Goal: Find specific page/section: Find specific page/section

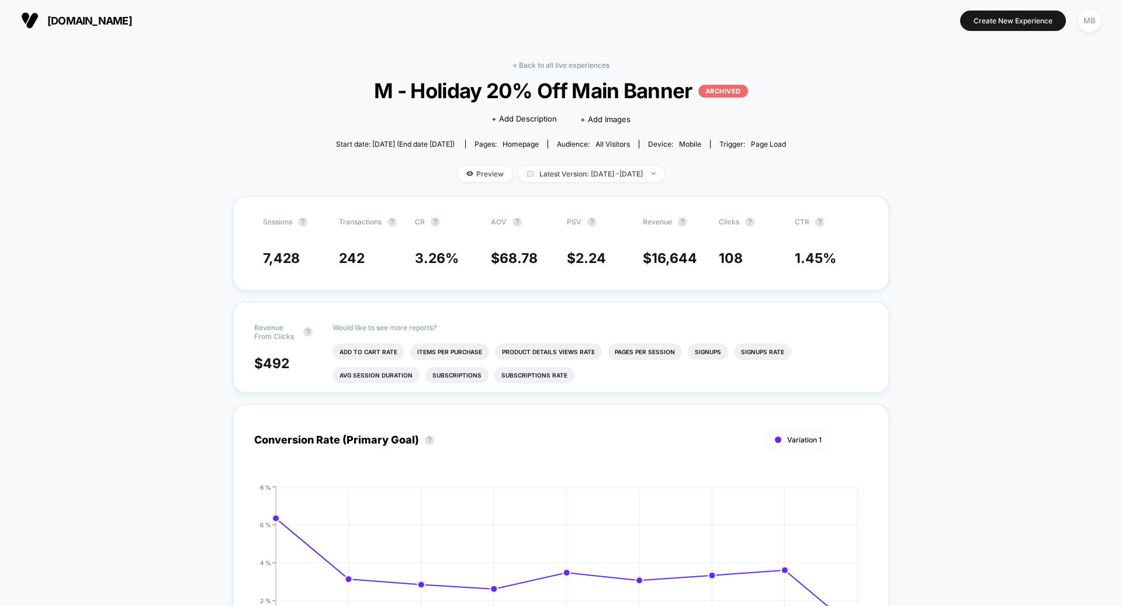
click at [1109, 12] on div "[DOMAIN_NAME] Create New Experience MB" at bounding box center [561, 20] width 1122 height 41
click at [1079, 20] on div "MB" at bounding box center [1089, 20] width 23 height 23
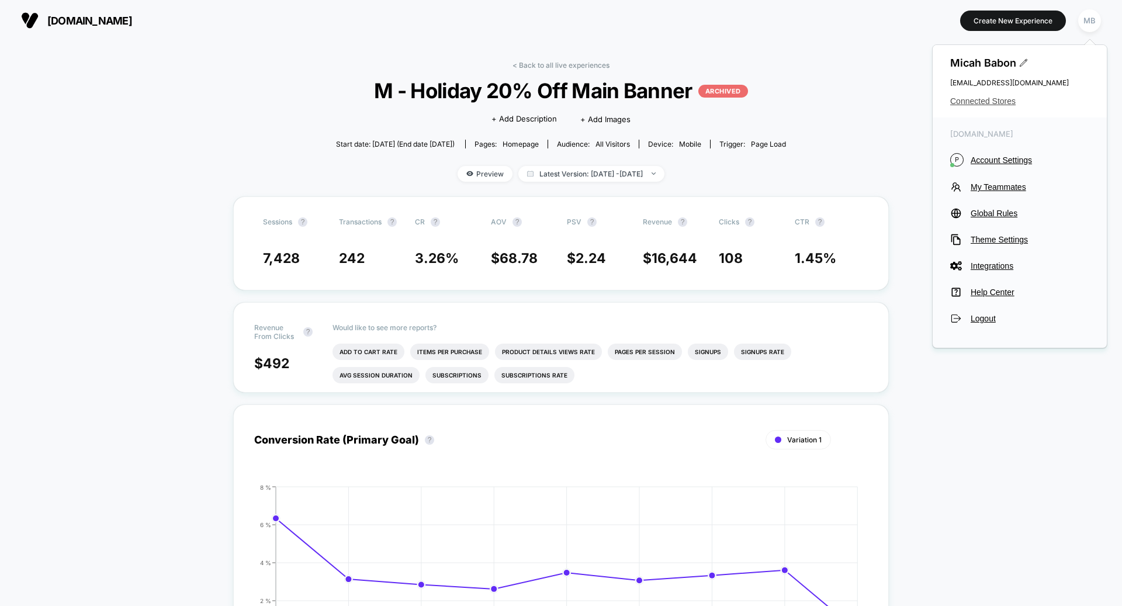
click at [996, 101] on span "Connected Stores" at bounding box center [1019, 100] width 139 height 9
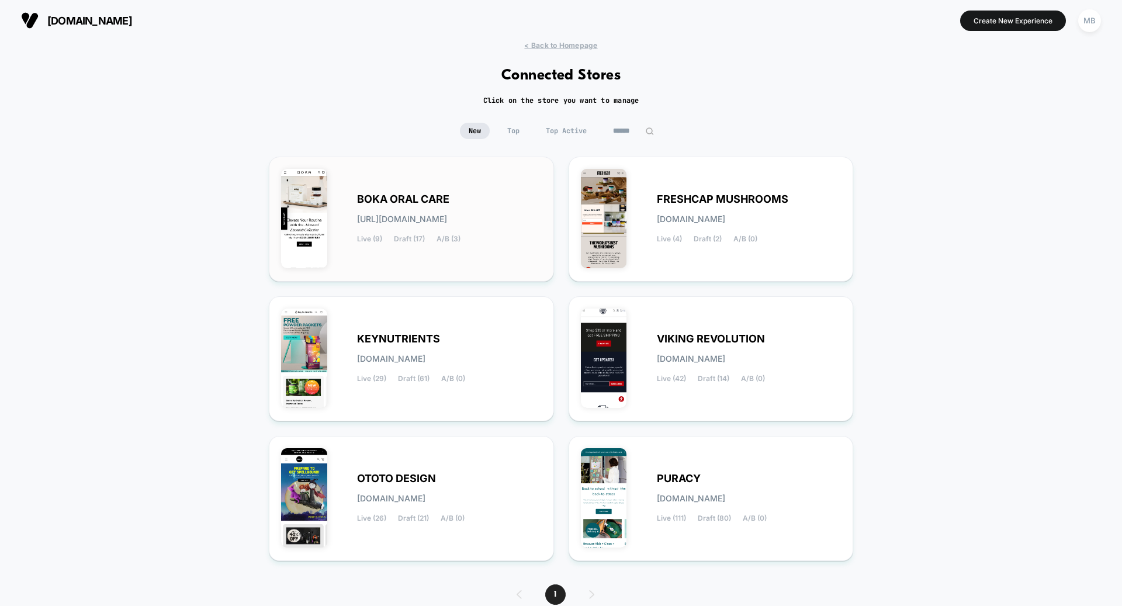
click at [412, 232] on div "BOKA ORAL CARE [URL][DOMAIN_NAME] Live (9) Draft (17) A/B (3)" at bounding box center [449, 219] width 185 height 48
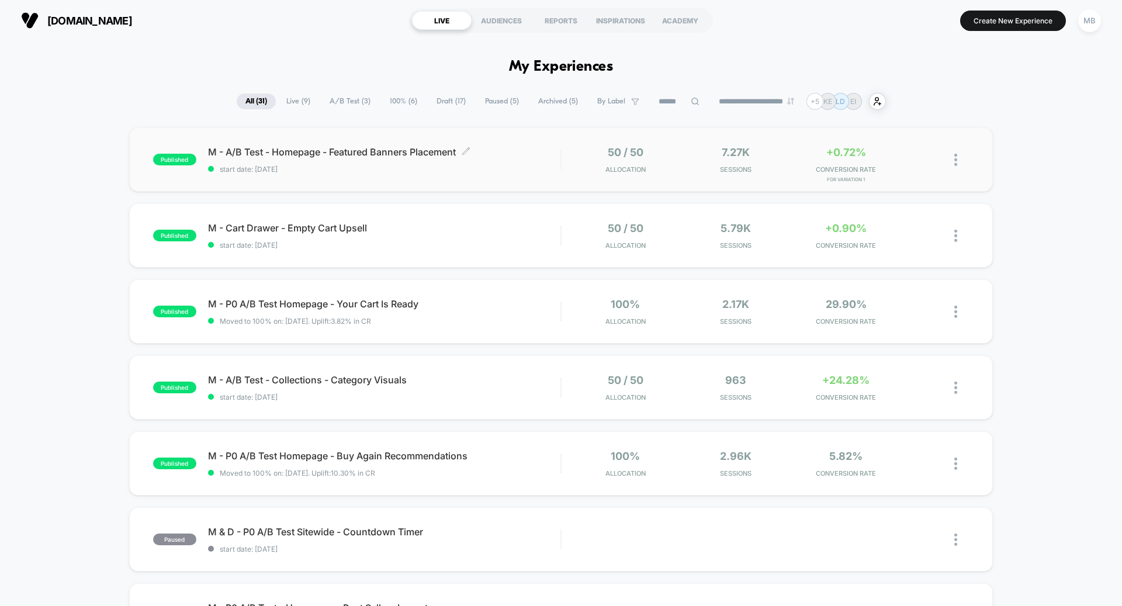
click at [376, 171] on span "start date: [DATE]" at bounding box center [384, 169] width 352 height 9
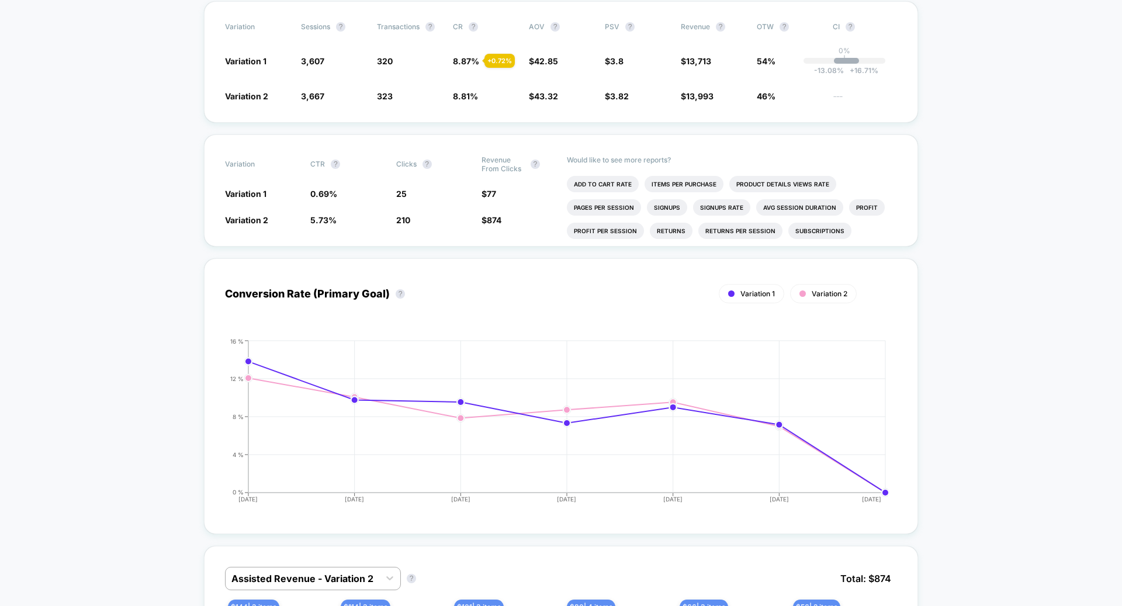
scroll to position [231, 0]
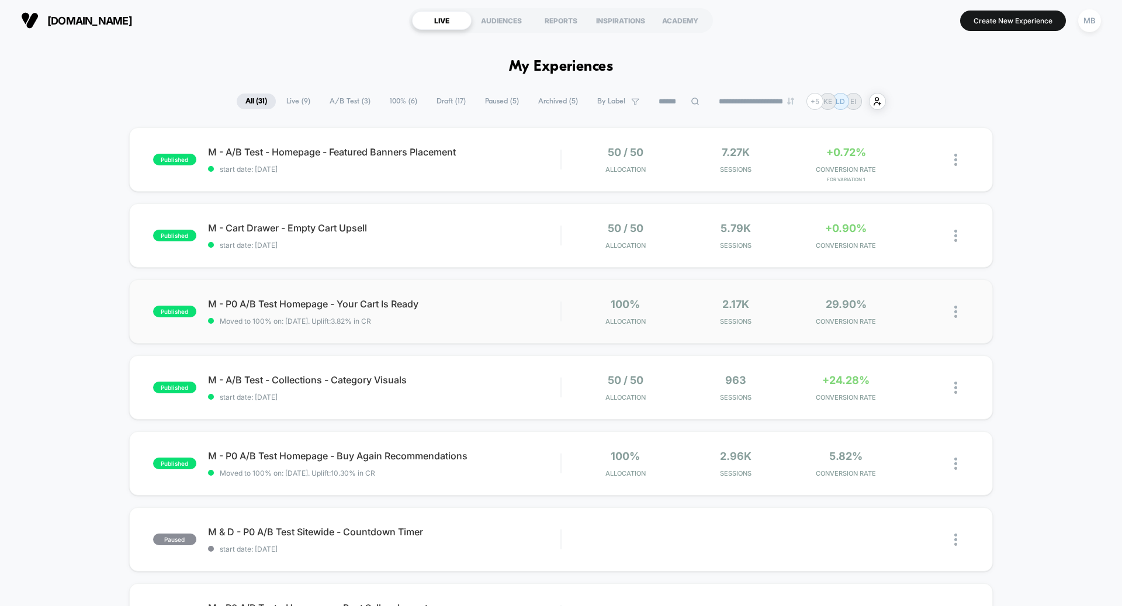
click at [375, 325] on div "published M - P0 A/B Test Homepage - Your Cart Is Ready Moved to 100% on: [DATE…" at bounding box center [561, 311] width 864 height 64
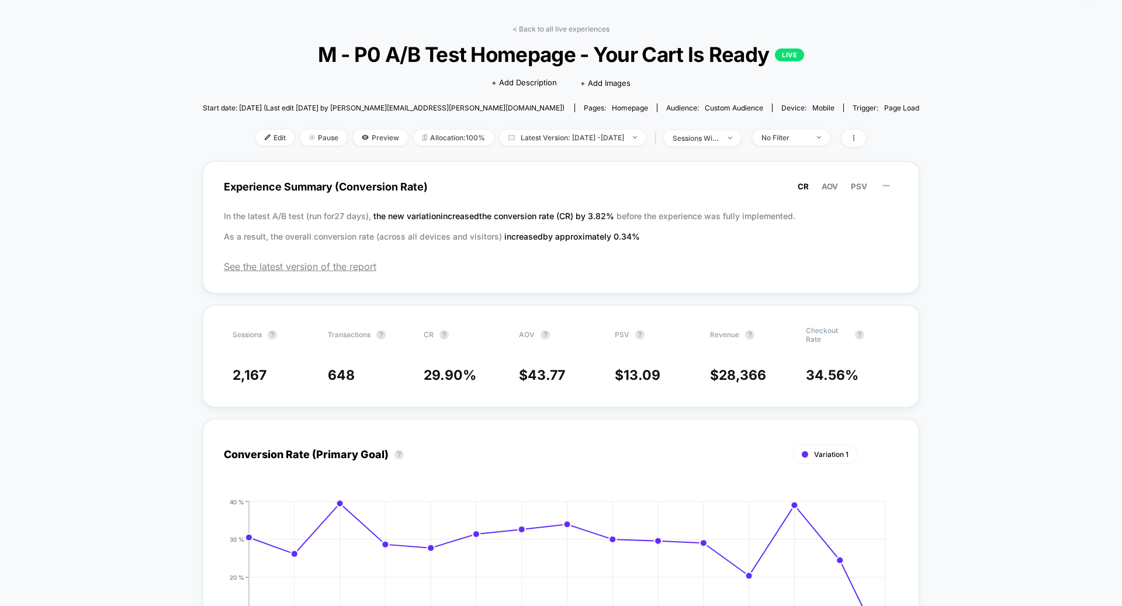
scroll to position [28, 0]
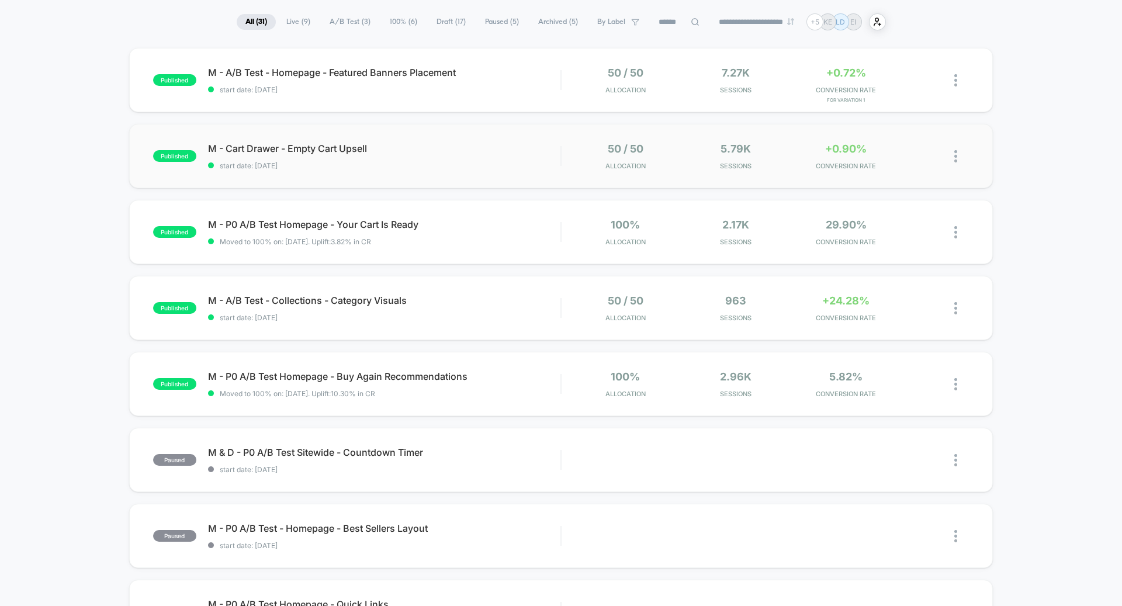
scroll to position [97, 0]
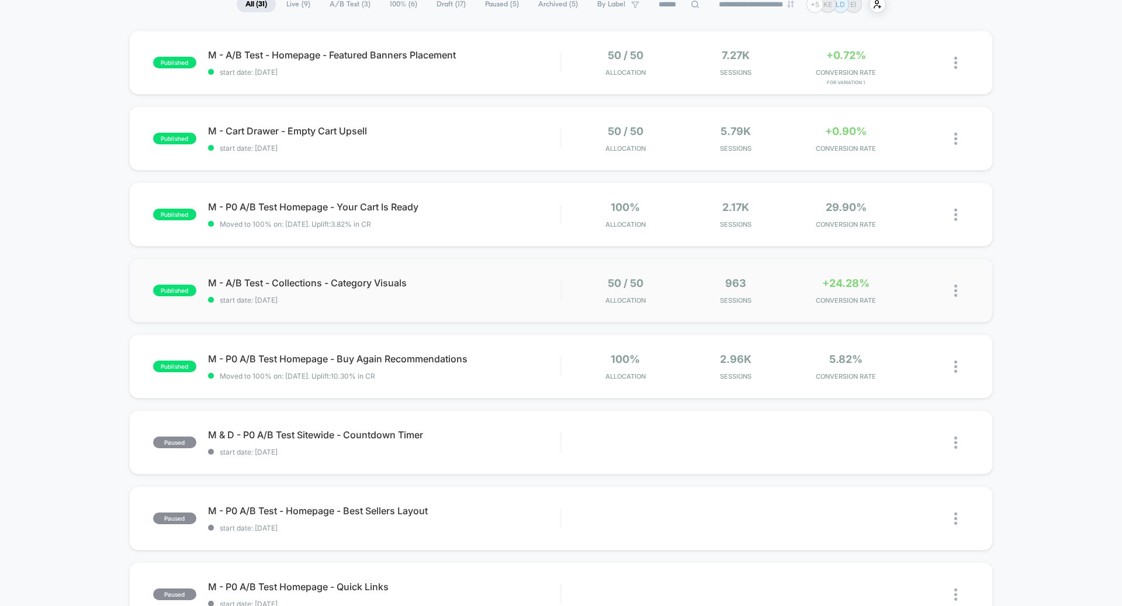
click at [443, 305] on div "published M - A/B Test - Collections - Category Visuals start date: [DATE] 50 /…" at bounding box center [561, 290] width 864 height 64
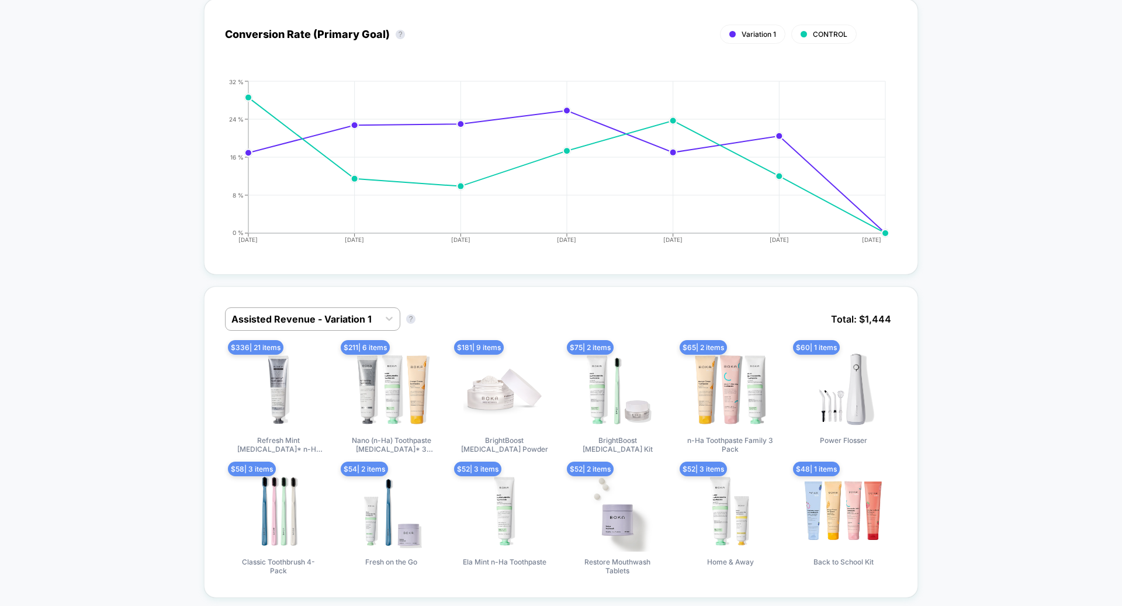
scroll to position [514, 0]
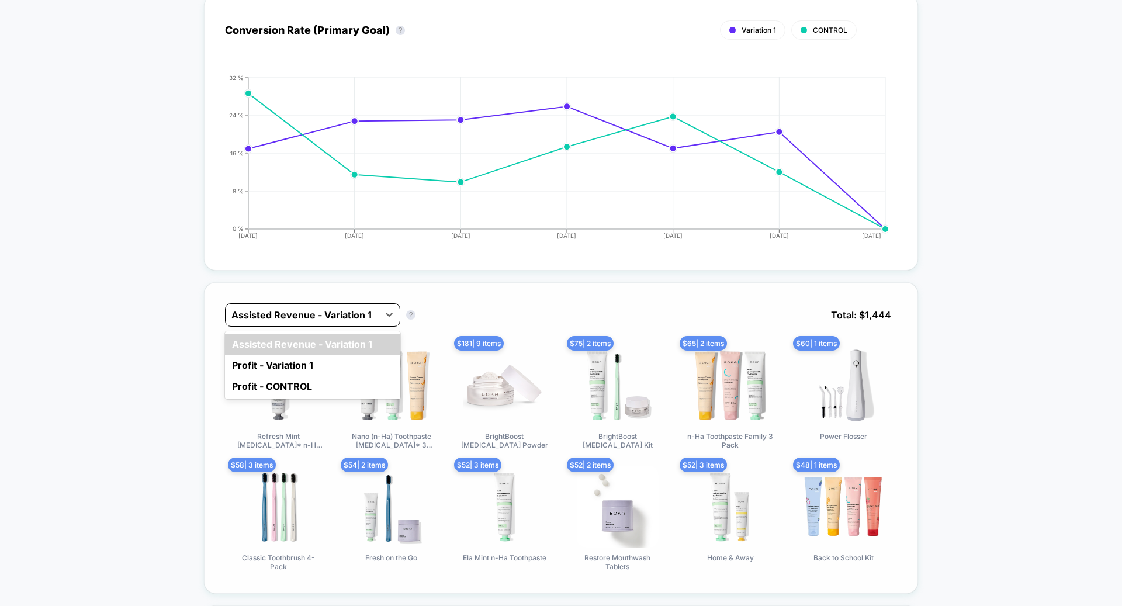
click at [259, 308] on div at bounding box center [301, 315] width 141 height 14
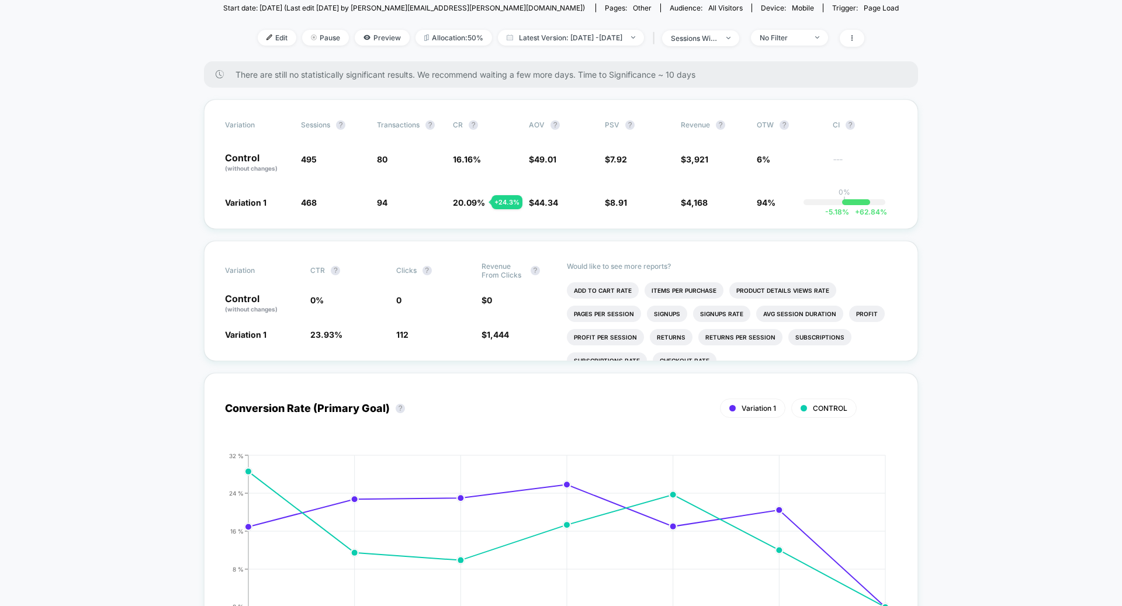
scroll to position [0, 0]
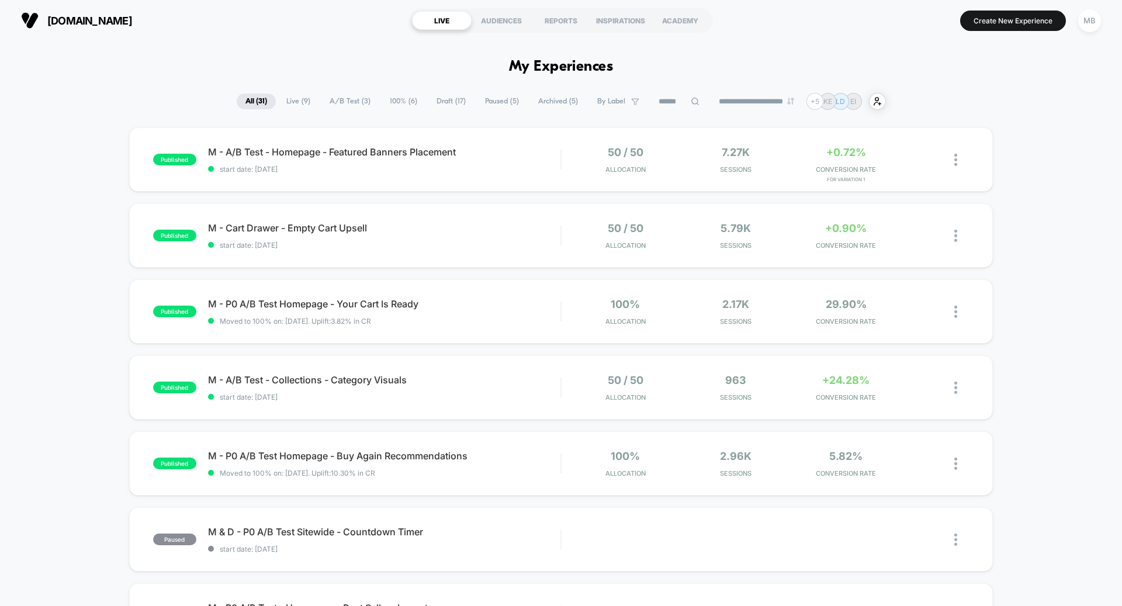
click at [441, 103] on span "Draft ( 17 )" at bounding box center [451, 101] width 47 height 16
